Goal: Task Accomplishment & Management: Manage account settings

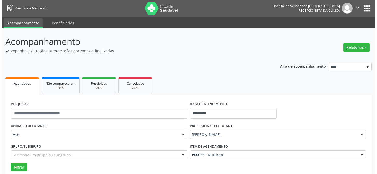
scroll to position [35, 0]
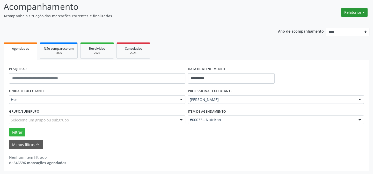
click at [357, 11] on button "Relatórios" at bounding box center [354, 12] width 26 height 9
click at [330, 24] on link "Agendamentos" at bounding box center [340, 23] width 56 height 7
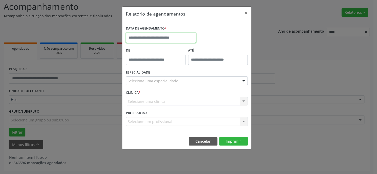
click at [151, 36] on input "text" at bounding box center [161, 38] width 70 height 10
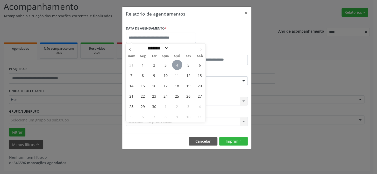
click at [176, 63] on span "4" at bounding box center [177, 65] width 10 height 10
type input "**********"
click at [176, 63] on span "4" at bounding box center [177, 65] width 10 height 10
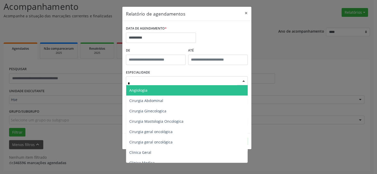
type input "**"
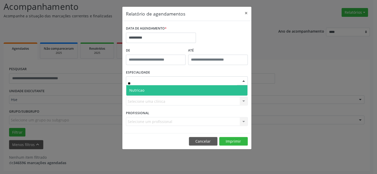
click at [156, 89] on span "Nutricao" at bounding box center [186, 90] width 121 height 10
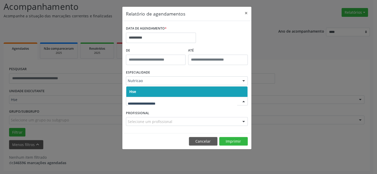
click at [141, 91] on span "Hse" at bounding box center [186, 91] width 121 height 10
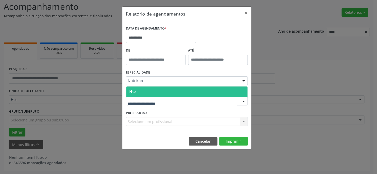
click at [132, 91] on span "Hse" at bounding box center [132, 91] width 6 height 5
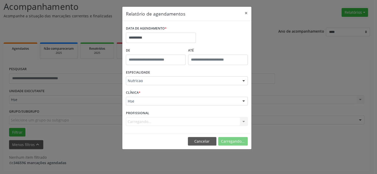
click at [132, 91] on span "Hse" at bounding box center [132, 91] width 7 height 5
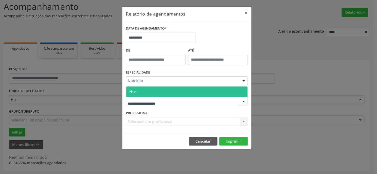
click at [137, 88] on span "Hse" at bounding box center [186, 91] width 121 height 10
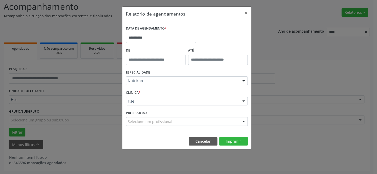
click at [235, 124] on div "Selecione um profissional" at bounding box center [187, 121] width 122 height 9
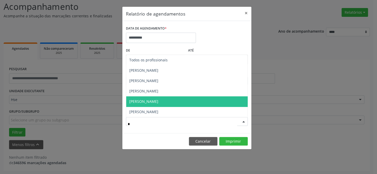
type input "**"
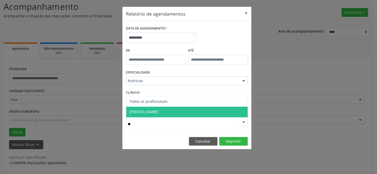
click at [169, 109] on span "[PERSON_NAME]" at bounding box center [186, 112] width 121 height 10
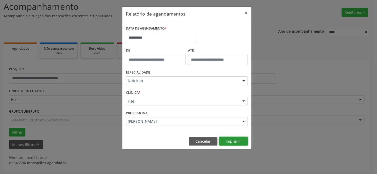
click at [238, 142] on button "Imprimir" at bounding box center [233, 141] width 28 height 9
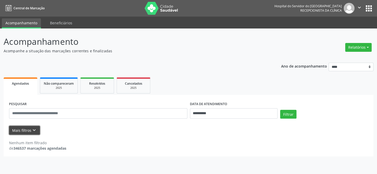
click at [33, 130] on icon "keyboard_arrow_down" at bounding box center [34, 130] width 6 height 6
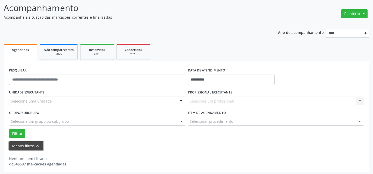
scroll to position [35, 0]
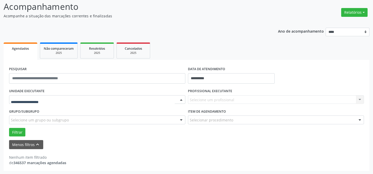
click at [79, 96] on div at bounding box center [97, 99] width 176 height 9
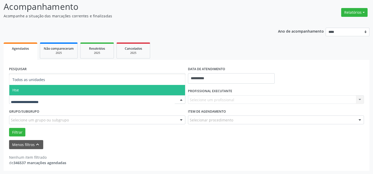
click at [26, 88] on span "Hse" at bounding box center [97, 90] width 176 height 10
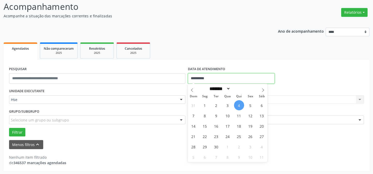
click at [201, 80] on input "**********" at bounding box center [231, 78] width 87 height 10
click at [240, 104] on span "4" at bounding box center [239, 105] width 10 height 10
type input "**********"
click at [240, 104] on span "4" at bounding box center [239, 105] width 10 height 10
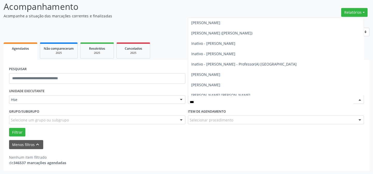
scroll to position [117, 0]
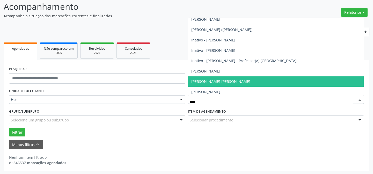
type input "*****"
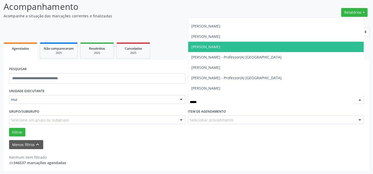
scroll to position [274, 0]
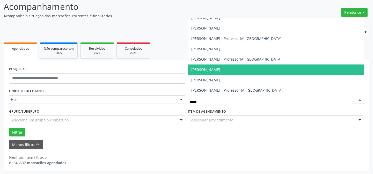
click at [243, 69] on span "[PERSON_NAME]" at bounding box center [276, 69] width 176 height 10
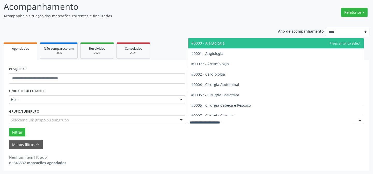
click at [233, 117] on div at bounding box center [276, 119] width 176 height 9
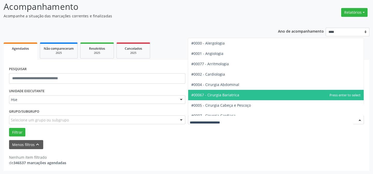
click at [178, 38] on div "**********" at bounding box center [187, 97] width 366 height 147
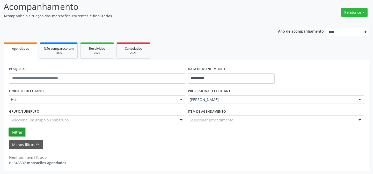
click at [19, 131] on button "Filtrar" at bounding box center [17, 132] width 16 height 9
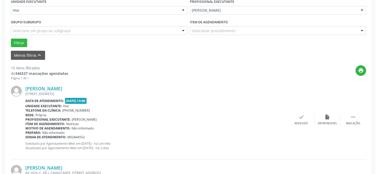
scroll to position [129, 0]
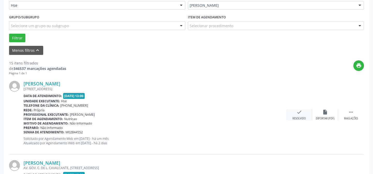
click at [300, 115] on div "check Resolvido" at bounding box center [299, 114] width 26 height 11
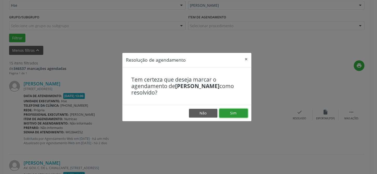
click at [235, 116] on button "Sim" at bounding box center [233, 113] width 28 height 9
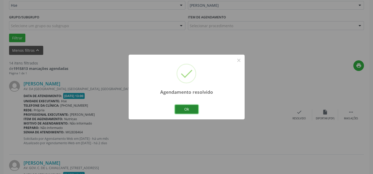
click at [186, 108] on button "Ok" at bounding box center [186, 109] width 23 height 9
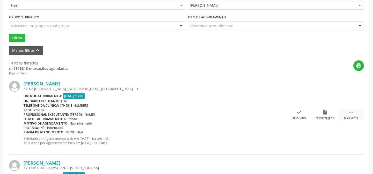
click at [354, 115] on div " Mais ações" at bounding box center [351, 114] width 26 height 11
click at [324, 113] on icon "alarm_off" at bounding box center [325, 112] width 6 height 6
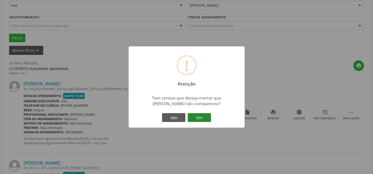
click at [201, 119] on button "Sim" at bounding box center [199, 117] width 23 height 9
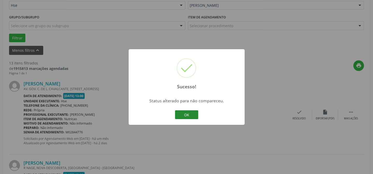
click at [187, 115] on button "OK" at bounding box center [186, 114] width 23 height 9
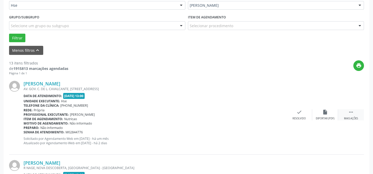
click at [353, 111] on icon "" at bounding box center [351, 112] width 6 height 6
click at [326, 113] on icon "alarm_off" at bounding box center [325, 112] width 6 height 6
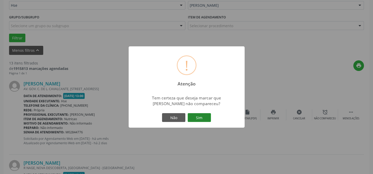
click at [198, 116] on button "Sim" at bounding box center [199, 117] width 23 height 9
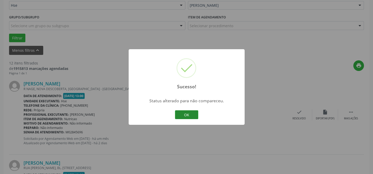
click at [191, 116] on button "OK" at bounding box center [186, 114] width 23 height 9
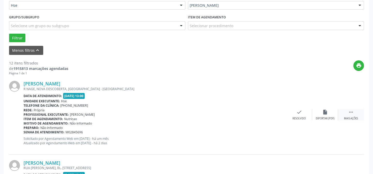
click at [346, 114] on div " Mais ações" at bounding box center [351, 114] width 26 height 11
click at [323, 114] on icon "alarm_off" at bounding box center [325, 112] width 6 height 6
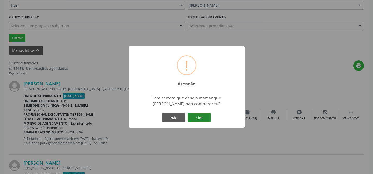
click at [198, 119] on button "Sim" at bounding box center [199, 117] width 23 height 9
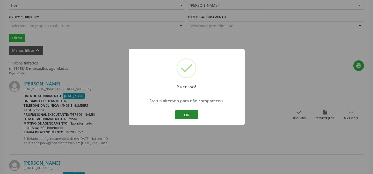
click at [193, 115] on button "OK" at bounding box center [186, 114] width 23 height 9
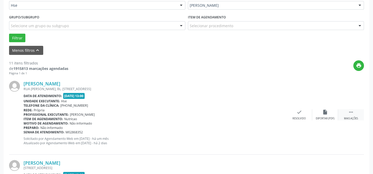
click at [351, 111] on icon "" at bounding box center [351, 112] width 6 height 6
click at [324, 113] on icon "alarm_off" at bounding box center [325, 112] width 6 height 6
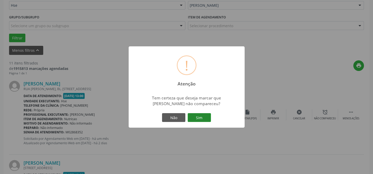
click at [200, 119] on button "Sim" at bounding box center [199, 117] width 23 height 9
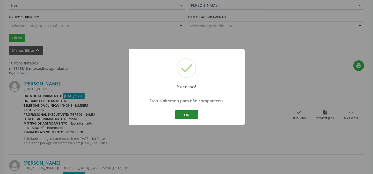
click at [190, 115] on button "OK" at bounding box center [186, 114] width 23 height 9
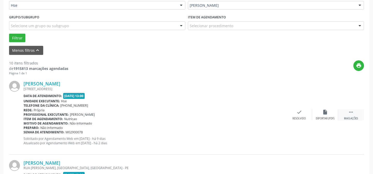
click at [353, 110] on icon "" at bounding box center [351, 112] width 6 height 6
click at [325, 112] on icon "alarm_off" at bounding box center [325, 112] width 6 height 6
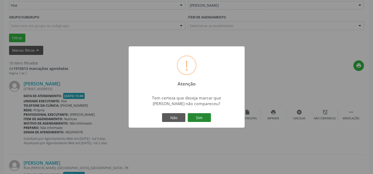
click at [191, 116] on button "Sim" at bounding box center [199, 117] width 23 height 9
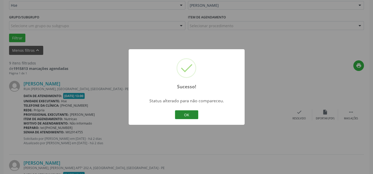
click at [188, 114] on button "OK" at bounding box center [186, 114] width 23 height 9
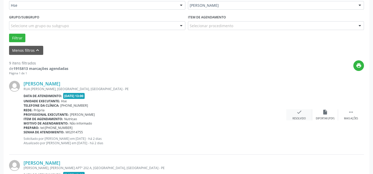
click at [294, 113] on div "check Resolvido" at bounding box center [299, 114] width 26 height 11
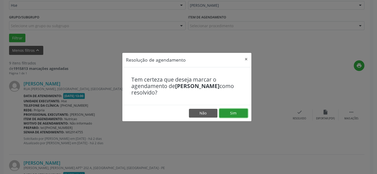
click at [233, 112] on button "Sim" at bounding box center [233, 113] width 28 height 9
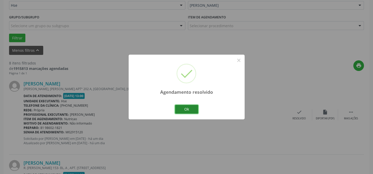
click at [191, 109] on button "Ok" at bounding box center [186, 109] width 23 height 9
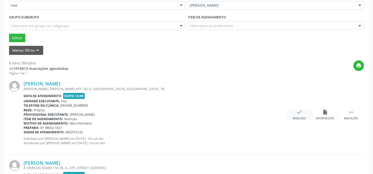
click at [297, 114] on icon "check" at bounding box center [299, 112] width 6 height 6
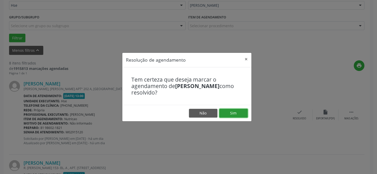
click at [239, 112] on button "Sim" at bounding box center [233, 113] width 28 height 9
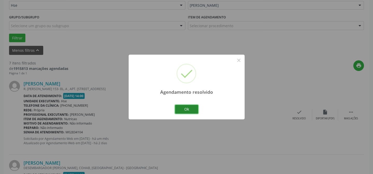
click at [187, 108] on button "Ok" at bounding box center [186, 109] width 23 height 9
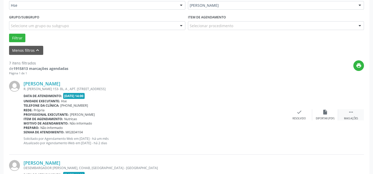
click at [351, 114] on icon "" at bounding box center [351, 112] width 6 height 6
click at [323, 113] on icon "alarm_off" at bounding box center [325, 112] width 6 height 6
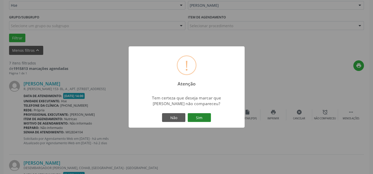
click at [197, 116] on button "Sim" at bounding box center [199, 117] width 23 height 9
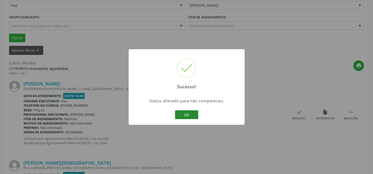
click at [191, 114] on button "OK" at bounding box center [186, 114] width 23 height 9
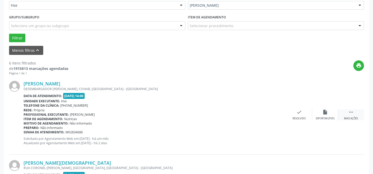
click at [346, 112] on div " Mais ações" at bounding box center [351, 114] width 26 height 11
click at [324, 111] on icon "alarm_off" at bounding box center [325, 112] width 6 height 6
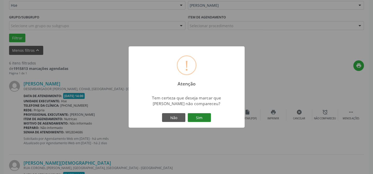
click at [202, 118] on button "Sim" at bounding box center [199, 117] width 23 height 9
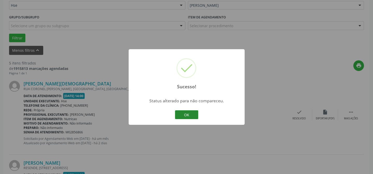
click at [191, 113] on button "OK" at bounding box center [186, 114] width 23 height 9
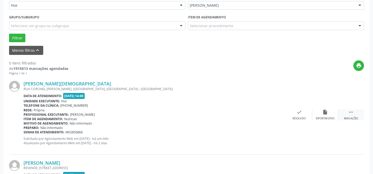
click at [352, 112] on icon "" at bounding box center [351, 112] width 6 height 6
click at [326, 112] on icon "alarm_off" at bounding box center [325, 112] width 6 height 6
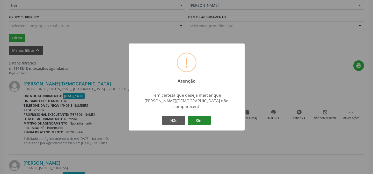
click at [206, 120] on button "Sim" at bounding box center [199, 120] width 23 height 9
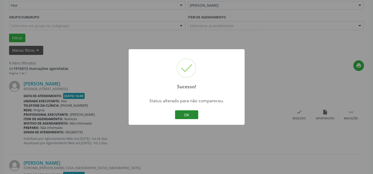
click at [187, 115] on button "OK" at bounding box center [186, 114] width 23 height 9
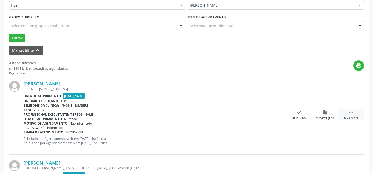
click at [351, 115] on div " Mais ações" at bounding box center [351, 114] width 26 height 11
click at [326, 114] on icon "alarm_off" at bounding box center [325, 112] width 6 height 6
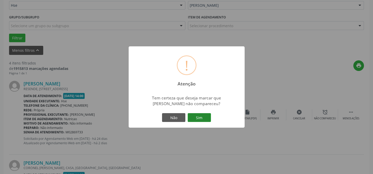
click at [207, 119] on button "Sim" at bounding box center [199, 117] width 23 height 9
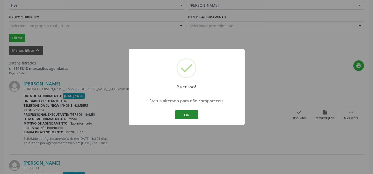
click at [191, 115] on button "OK" at bounding box center [186, 114] width 23 height 9
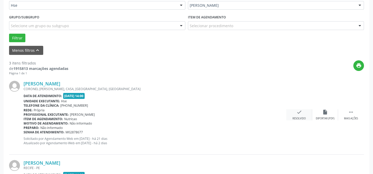
click at [293, 115] on div "check Resolvido" at bounding box center [299, 114] width 26 height 11
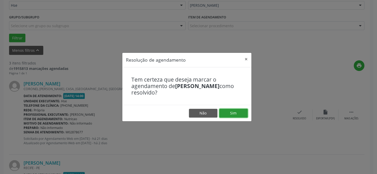
click at [236, 112] on button "Sim" at bounding box center [233, 113] width 28 height 9
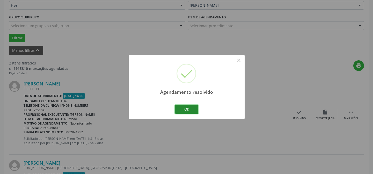
click at [188, 109] on button "Ok" at bounding box center [186, 109] width 23 height 9
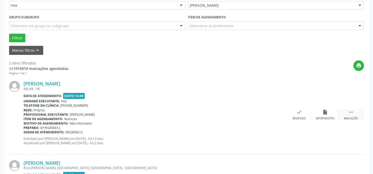
click at [353, 114] on icon "" at bounding box center [351, 112] width 6 height 6
click at [324, 114] on icon "alarm_off" at bounding box center [325, 112] width 6 height 6
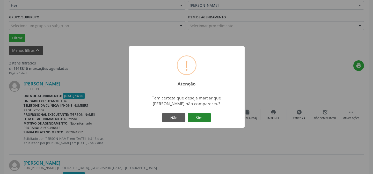
click at [198, 120] on button "Sim" at bounding box center [199, 117] width 23 height 9
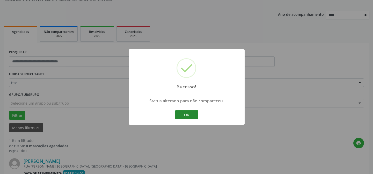
scroll to position [118, 0]
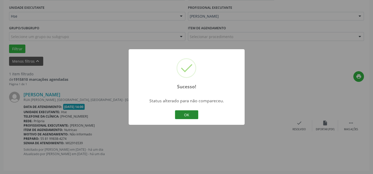
click at [188, 116] on button "OK" at bounding box center [186, 114] width 23 height 9
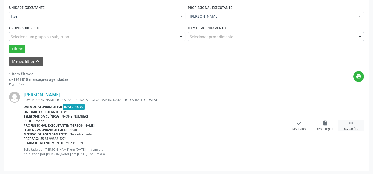
click at [352, 123] on icon "" at bounding box center [351, 123] width 6 height 6
click at [327, 122] on icon "alarm_off" at bounding box center [325, 123] width 6 height 6
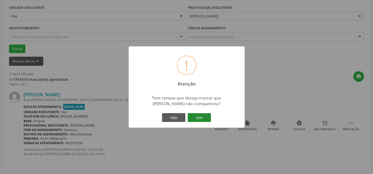
click at [197, 118] on button "Sim" at bounding box center [199, 117] width 23 height 9
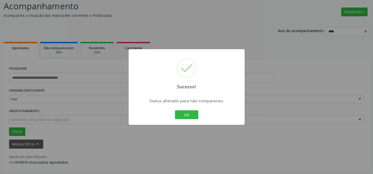
scroll to position [35, 0]
click at [186, 115] on button "OK" at bounding box center [186, 114] width 23 height 9
